Goal: Information Seeking & Learning: Learn about a topic

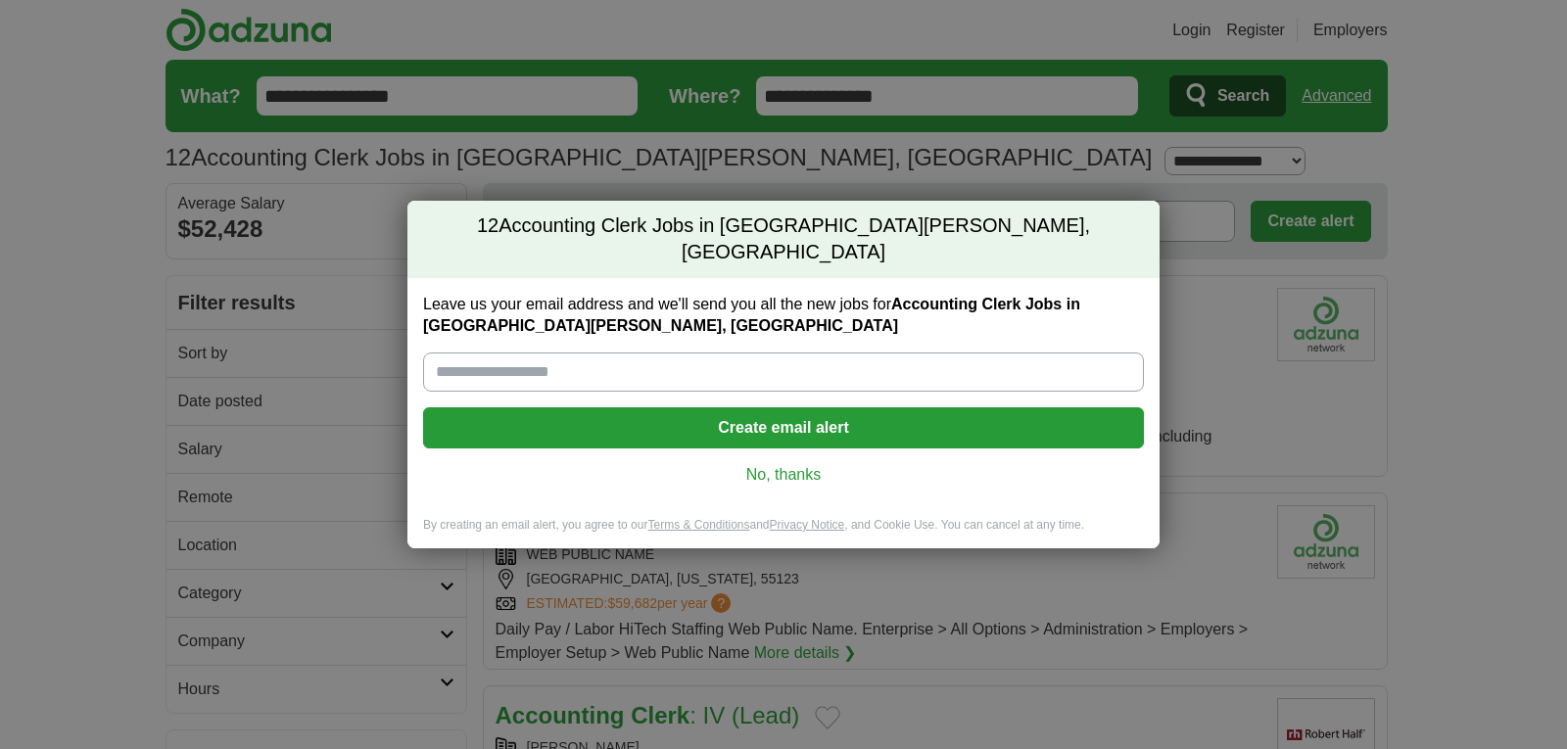
click at [751, 375] on input "Leave us your email address and we'll send you all the new jobs for Accounting …" at bounding box center [783, 372] width 721 height 39
type input "**********"
click at [803, 464] on link "No, thanks" at bounding box center [783, 475] width 689 height 22
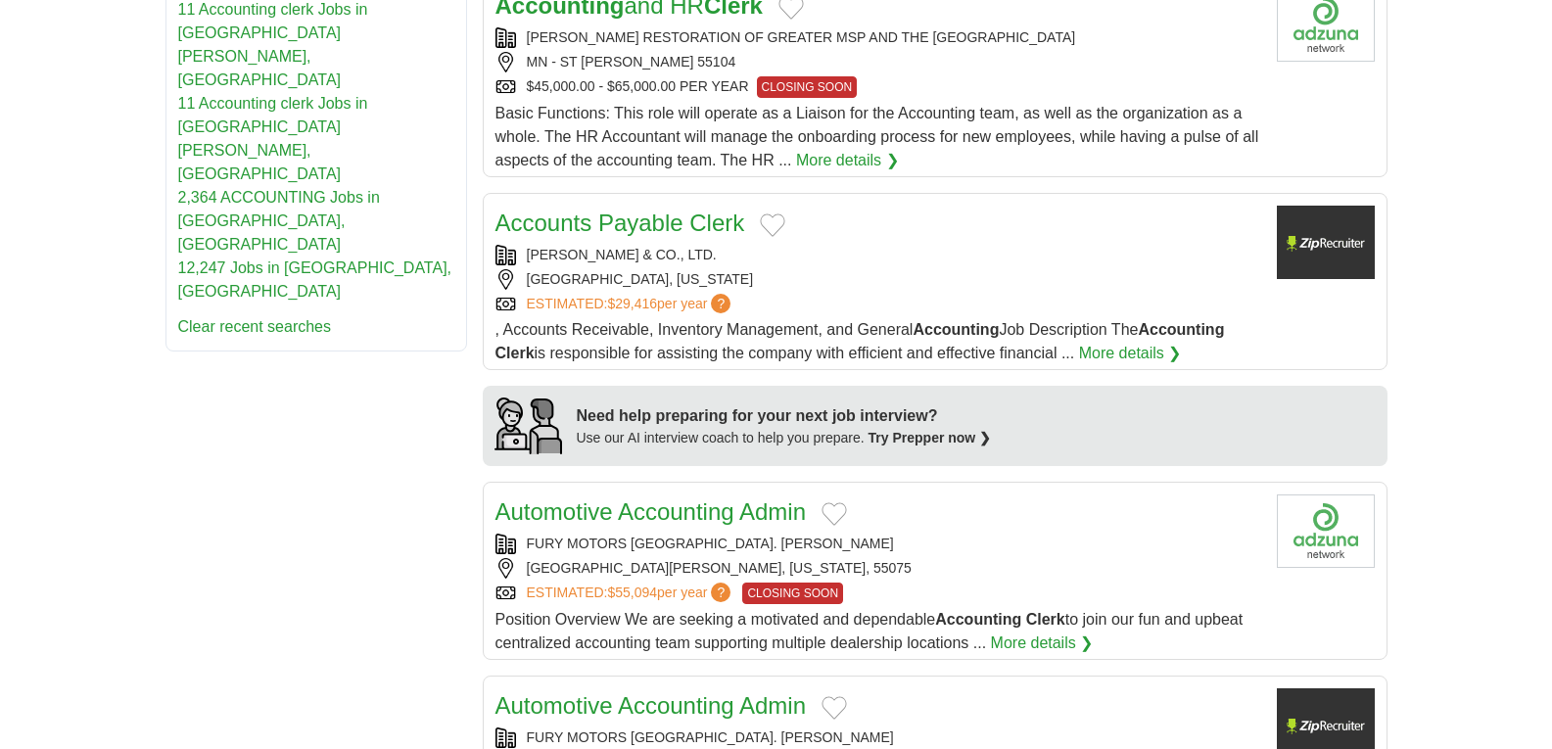
scroll to position [1273, 0]
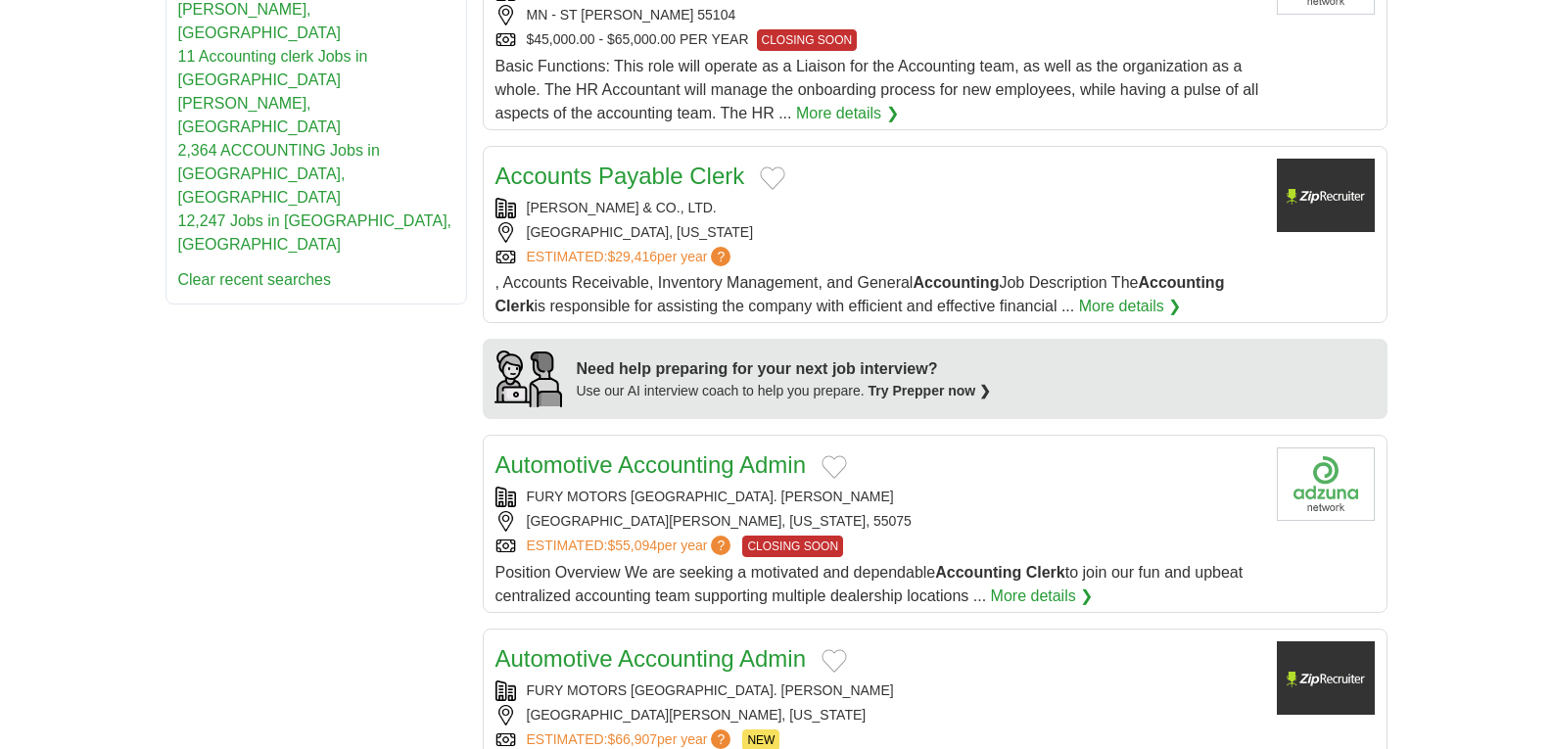
click at [1028, 585] on link "More details ❯" at bounding box center [1042, 597] width 103 height 24
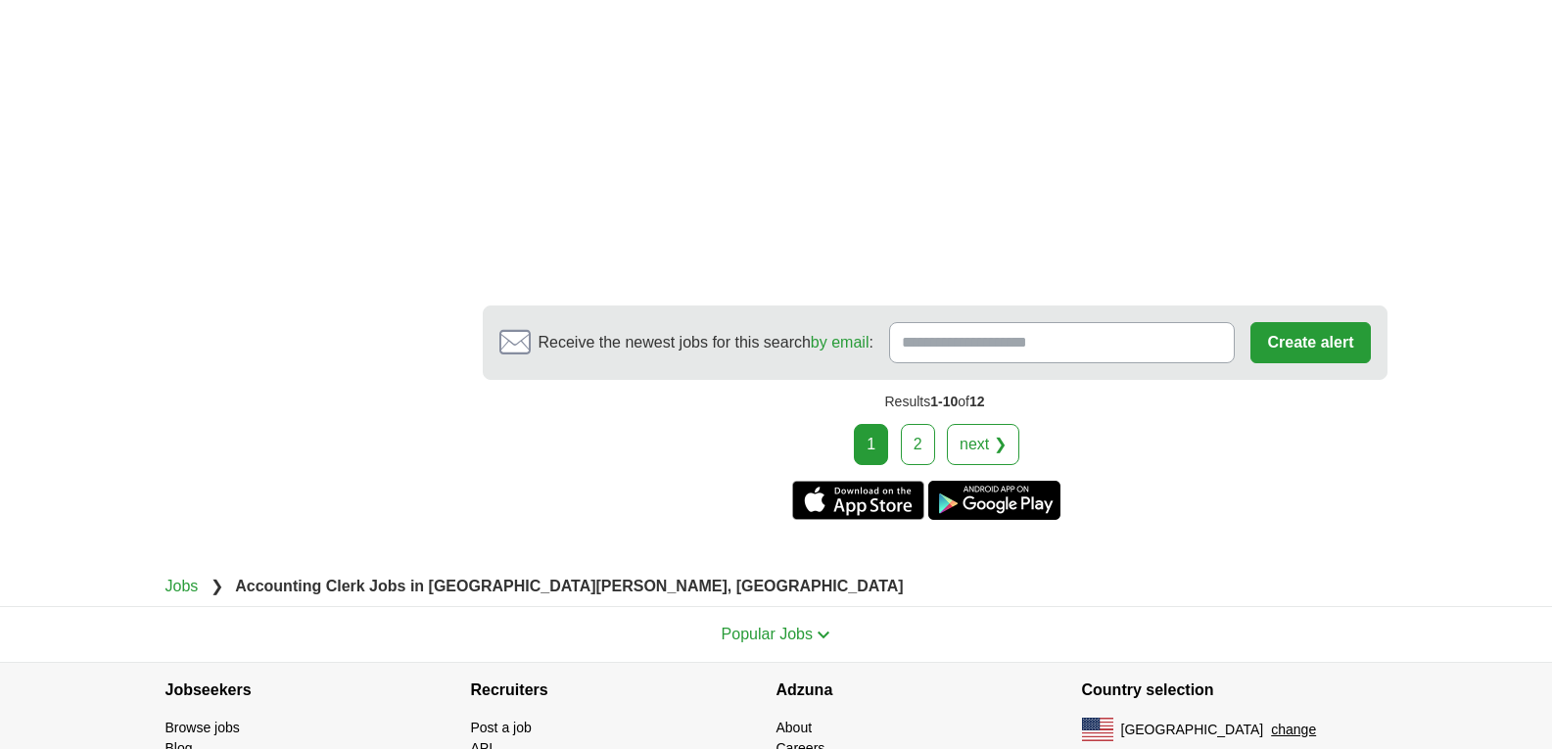
scroll to position [3330, 0]
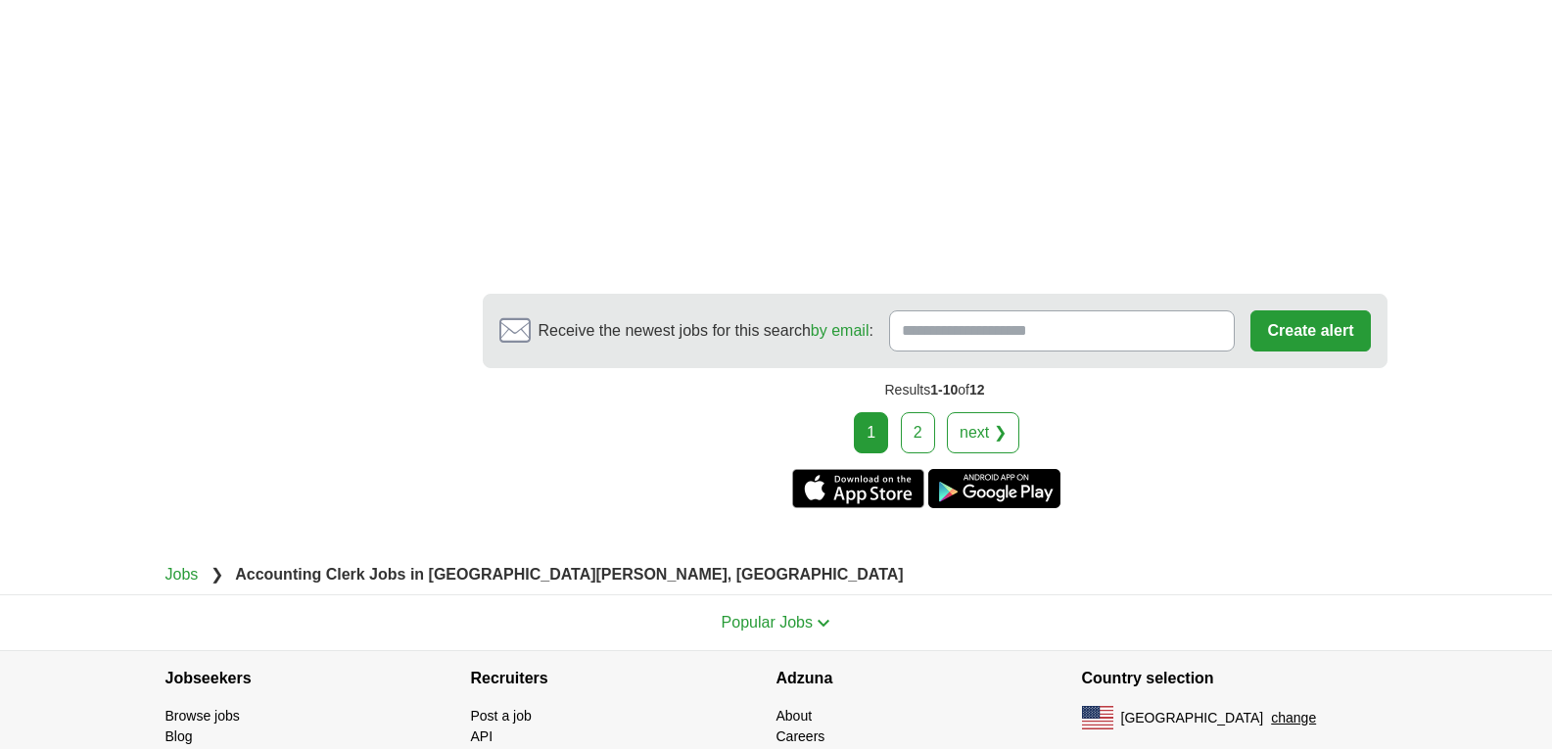
click at [995, 412] on link "next ❯" at bounding box center [983, 432] width 72 height 41
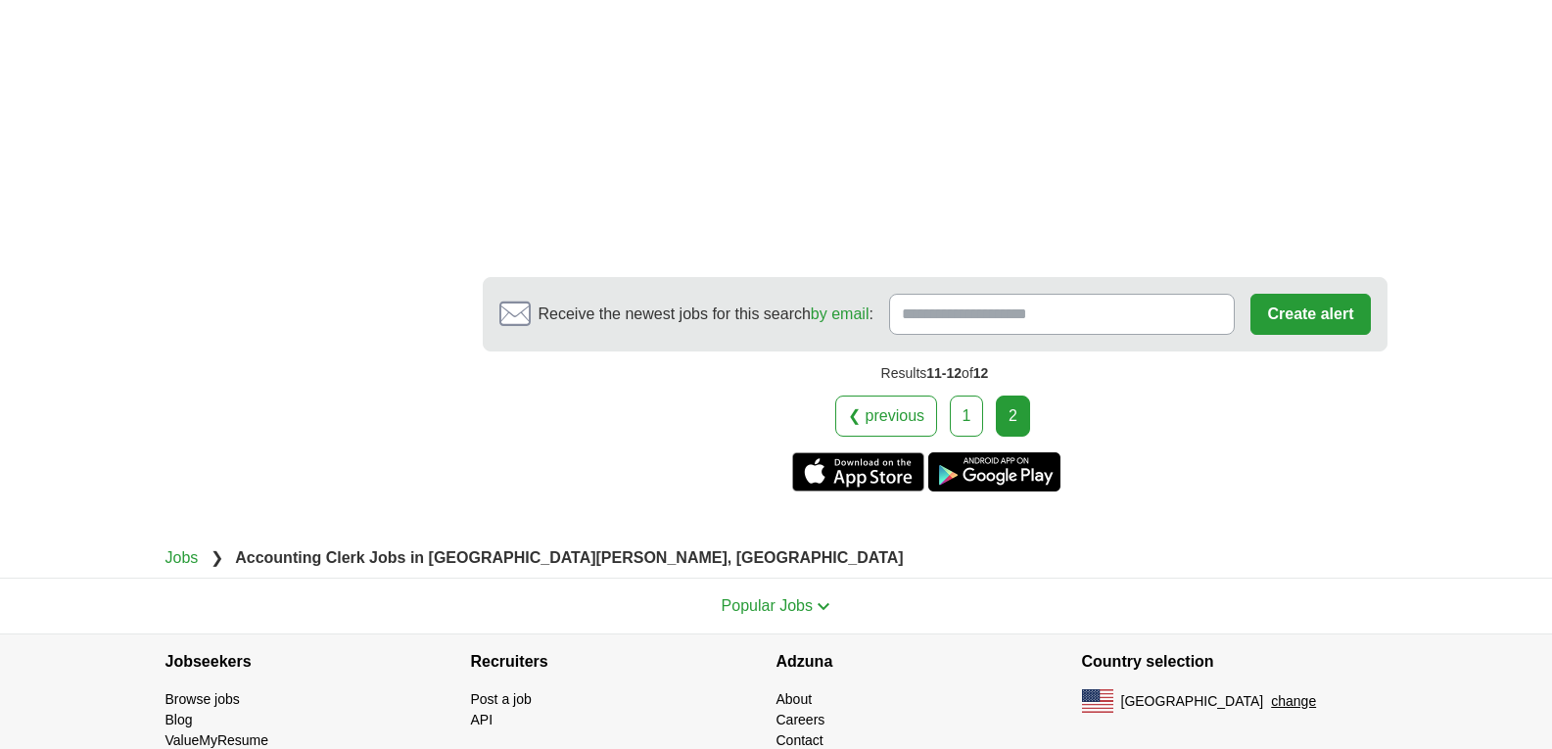
scroll to position [1861, 0]
